Goal: Navigation & Orientation: Find specific page/section

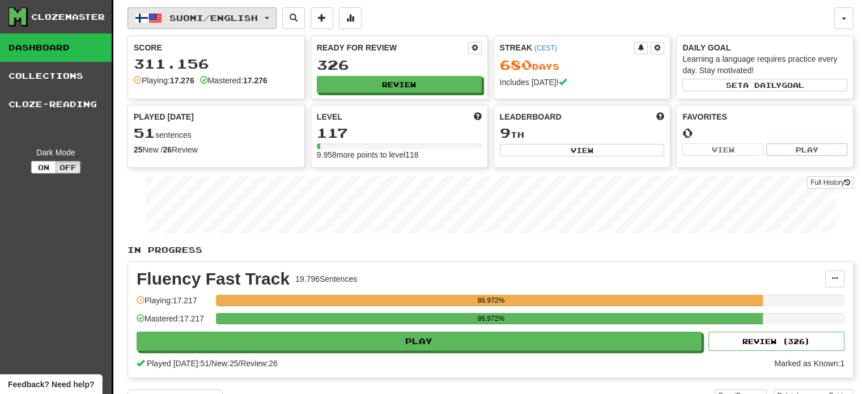
click at [196, 18] on span "Suomi / English" at bounding box center [214, 18] width 88 height 10
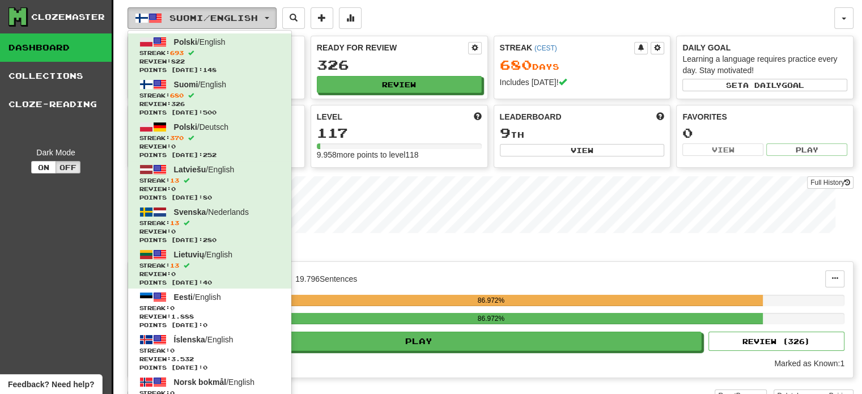
click at [209, 15] on span "Suomi / English" at bounding box center [214, 18] width 88 height 10
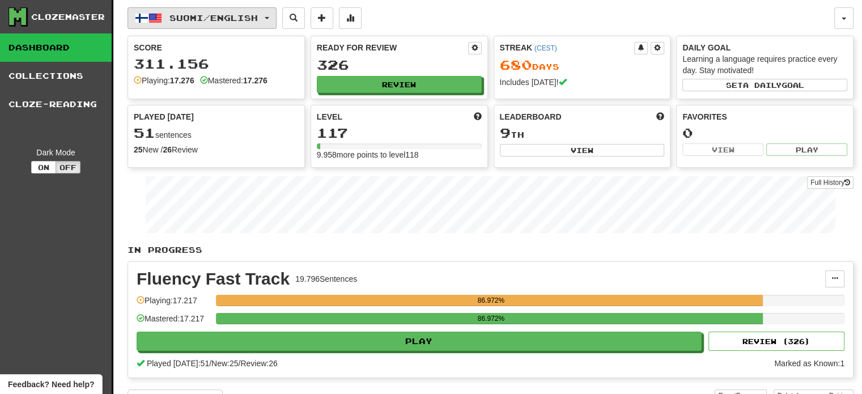
click at [209, 15] on span "Suomi / English" at bounding box center [214, 18] width 88 height 10
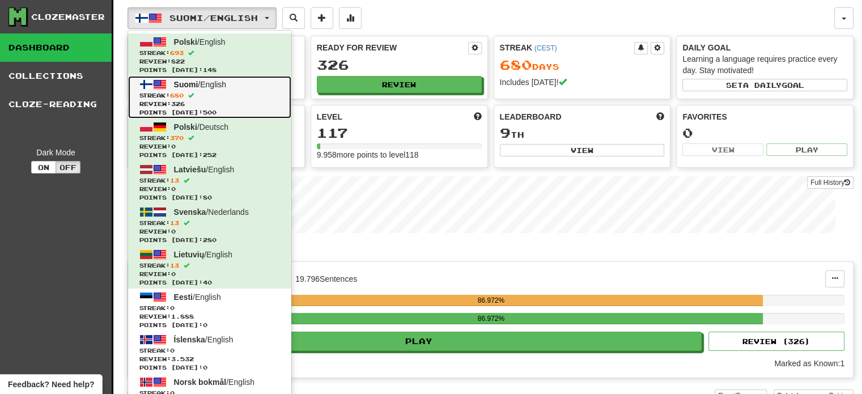
click at [197, 88] on span "Suomi" at bounding box center [186, 84] width 24 height 9
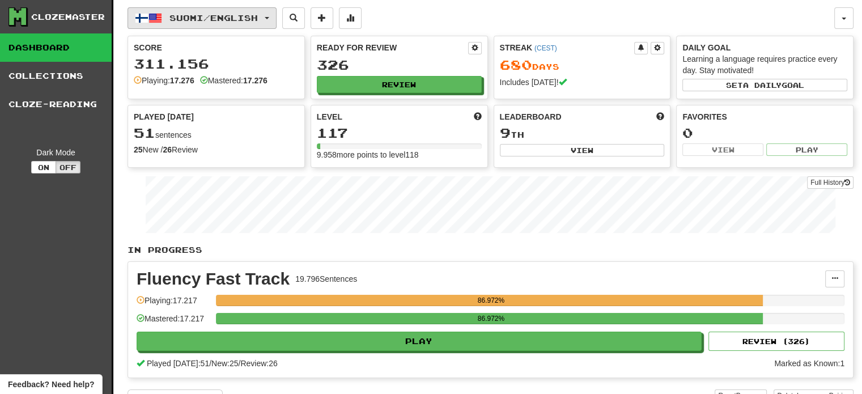
click at [211, 15] on span "Suomi / English" at bounding box center [214, 18] width 88 height 10
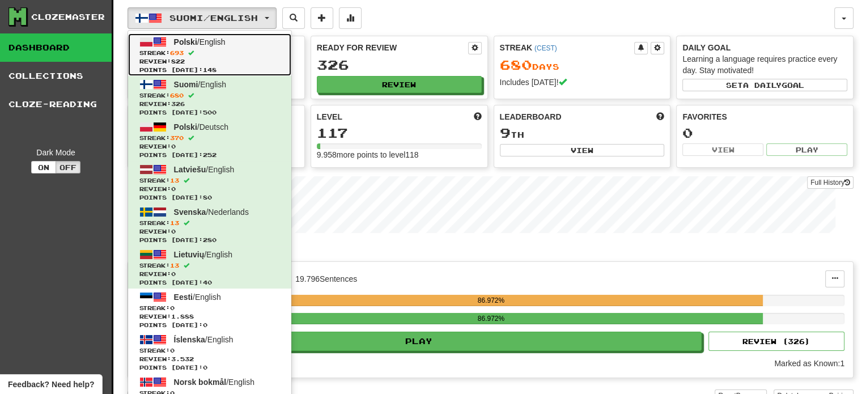
click at [204, 49] on span "Streak: 693" at bounding box center [209, 53] width 141 height 9
